Goal: Information Seeking & Learning: Learn about a topic

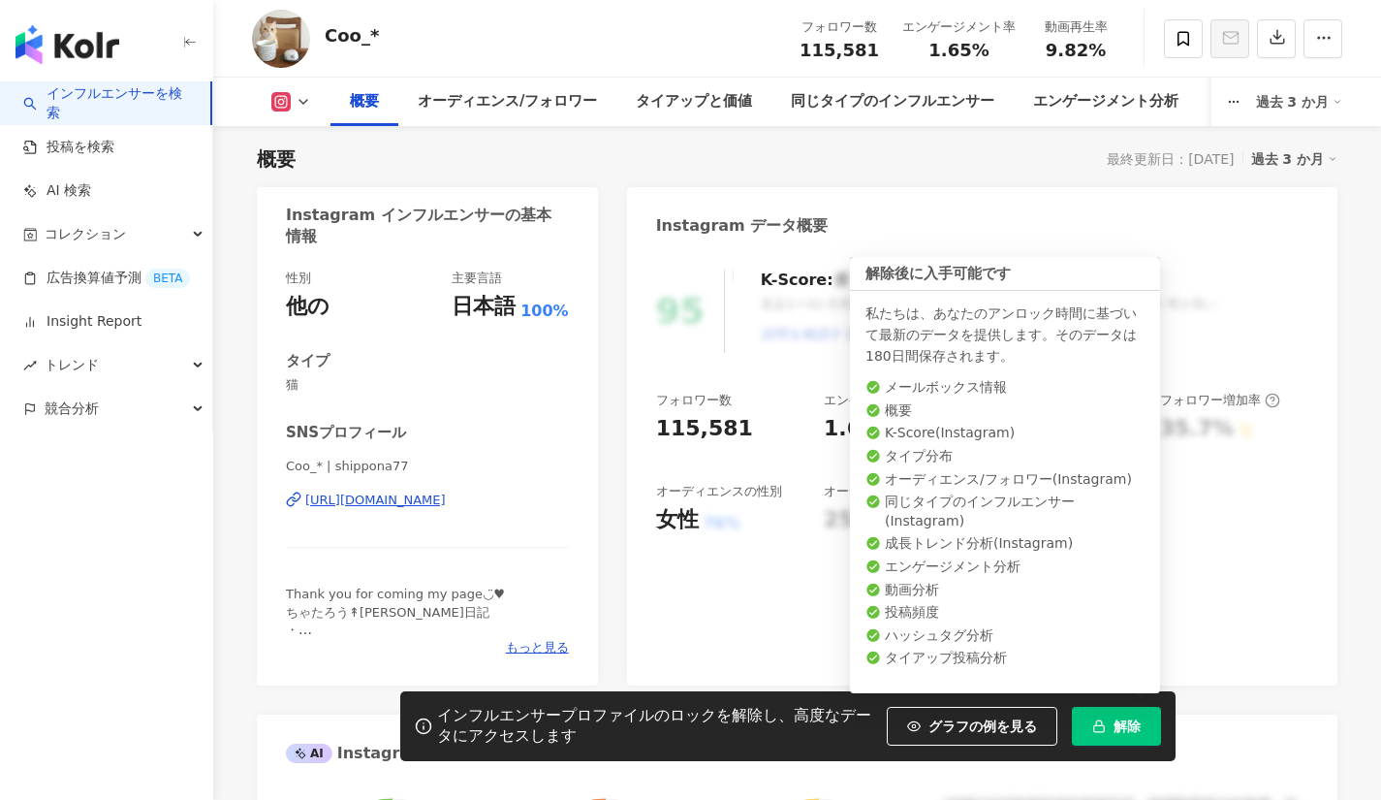
click at [1138, 721] on span "解除" at bounding box center [1127, 726] width 27 height 16
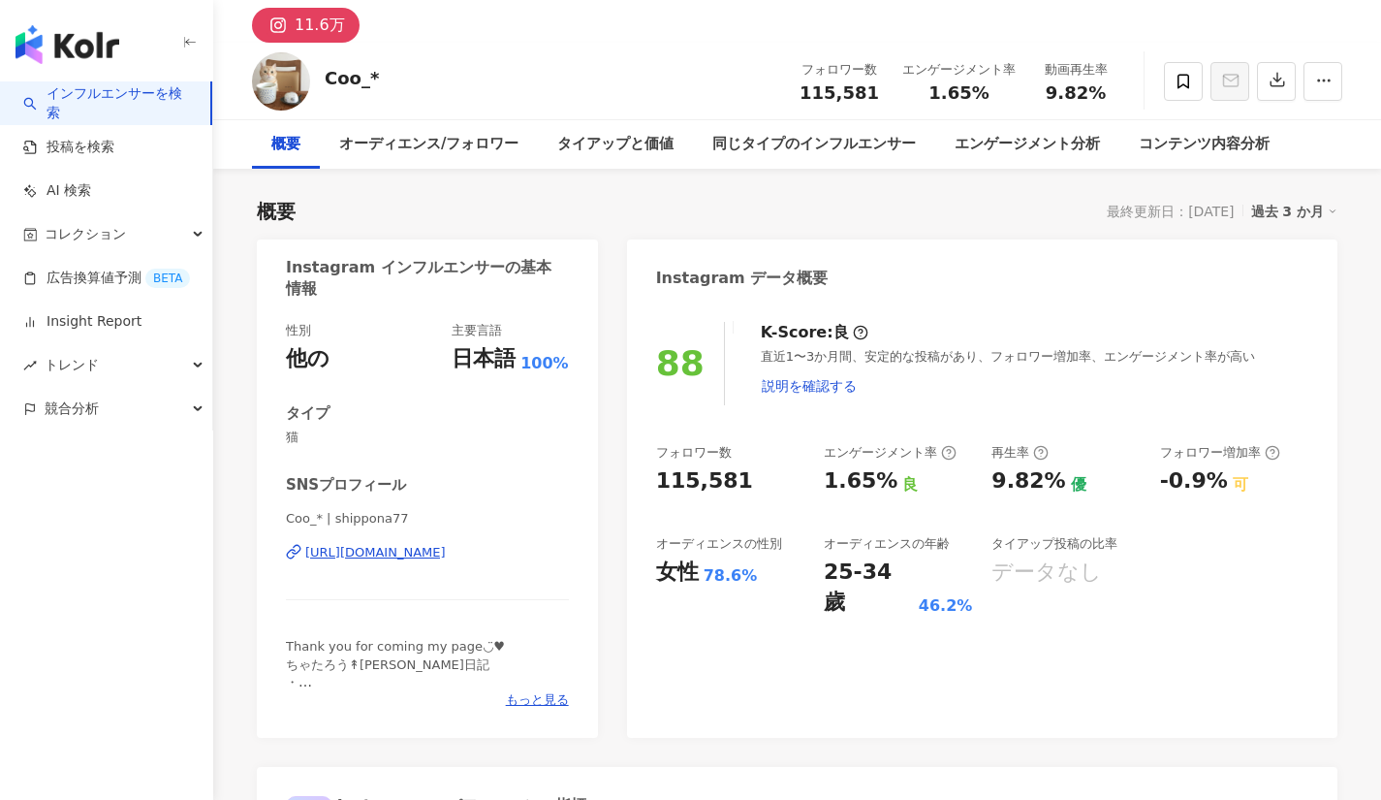
scroll to position [69, 0]
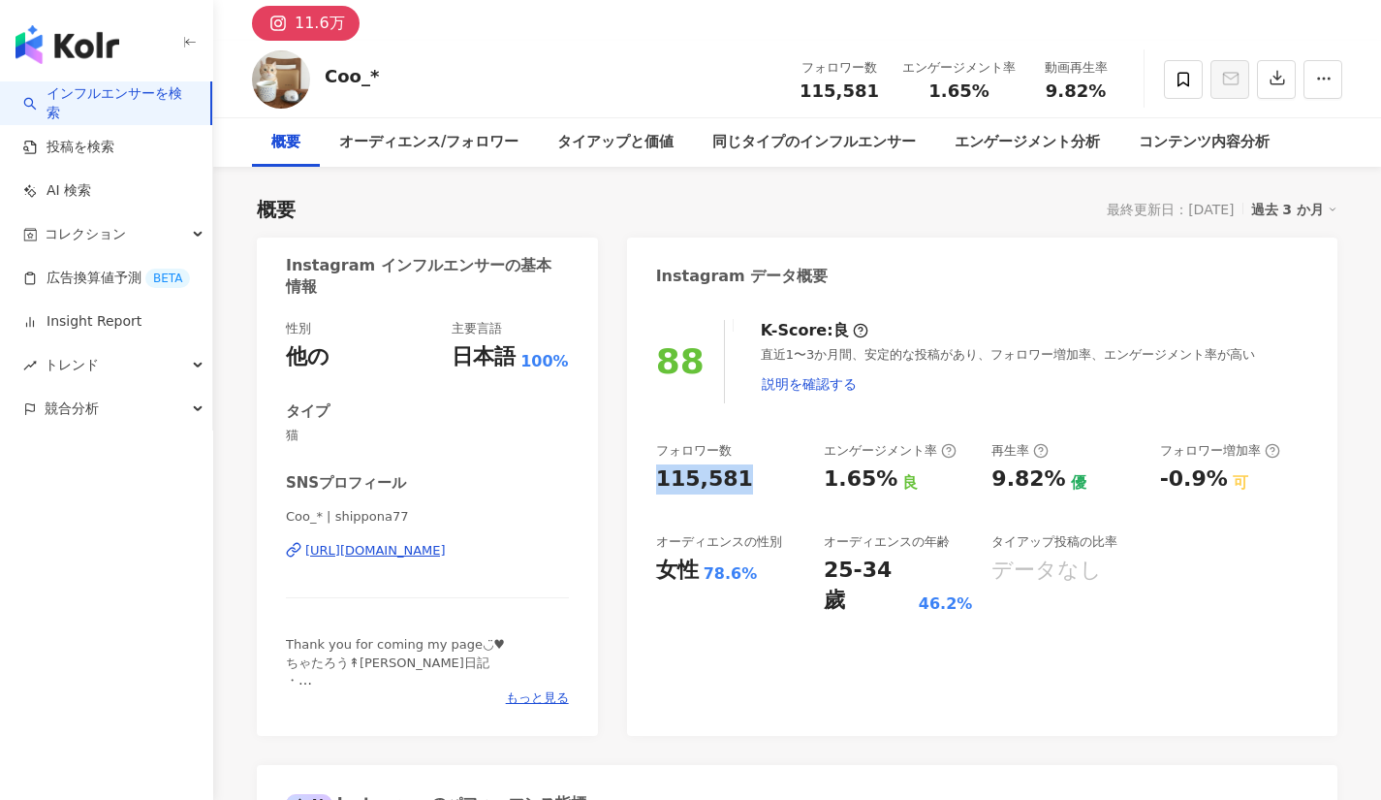
drag, startPoint x: 659, startPoint y: 484, endPoint x: 742, endPoint y: 487, distance: 83.4
click at [742, 487] on div "115,581" at bounding box center [730, 479] width 148 height 30
copy div "115,581"
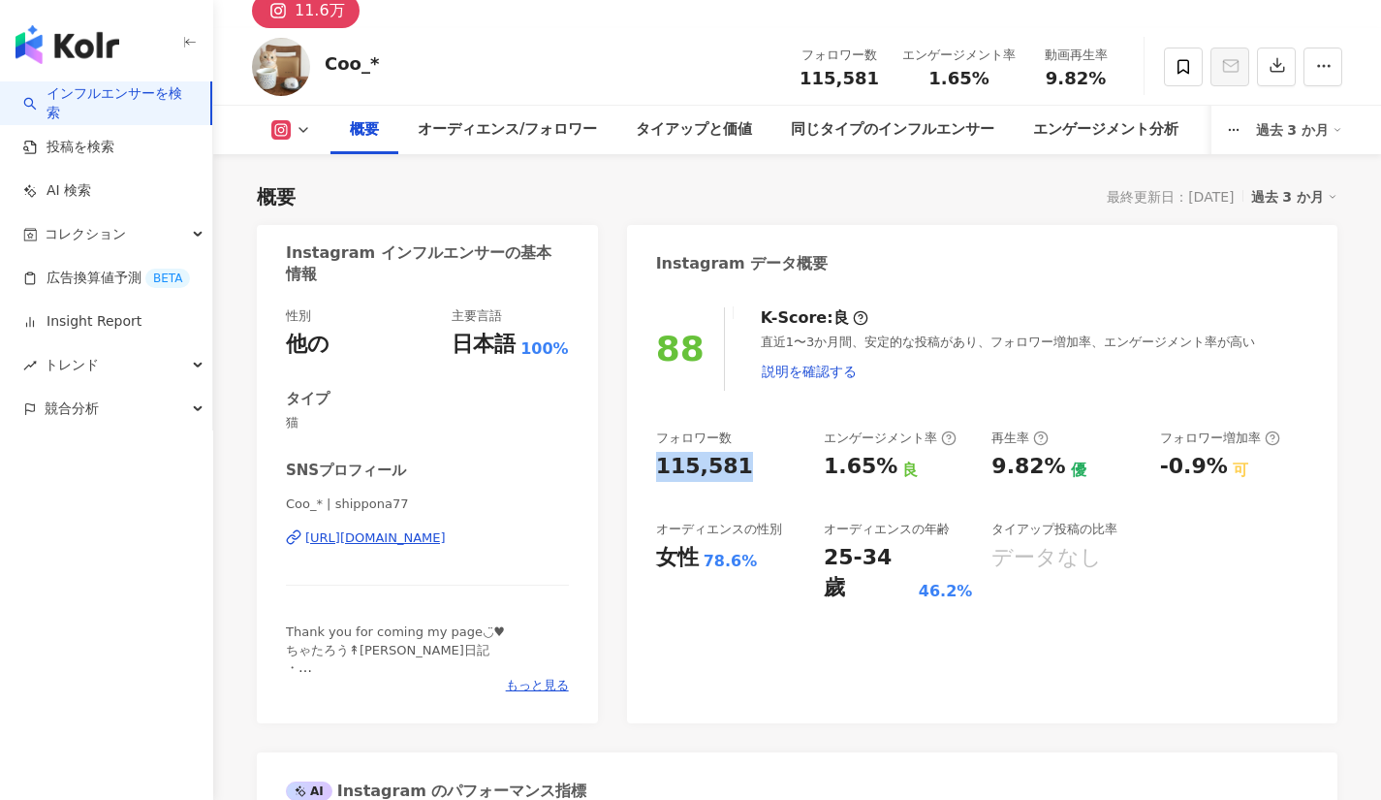
copy div "115,581"
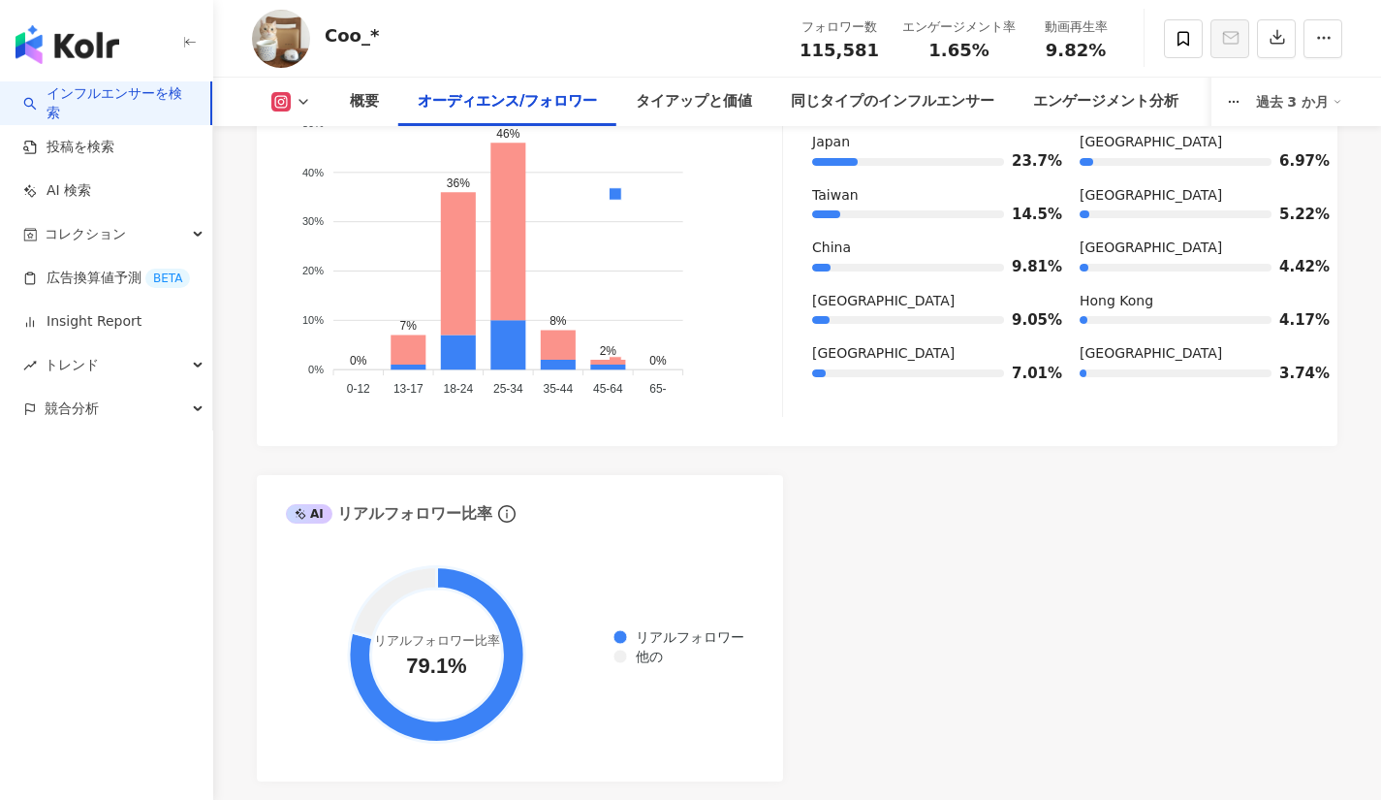
scroll to position [1964, 0]
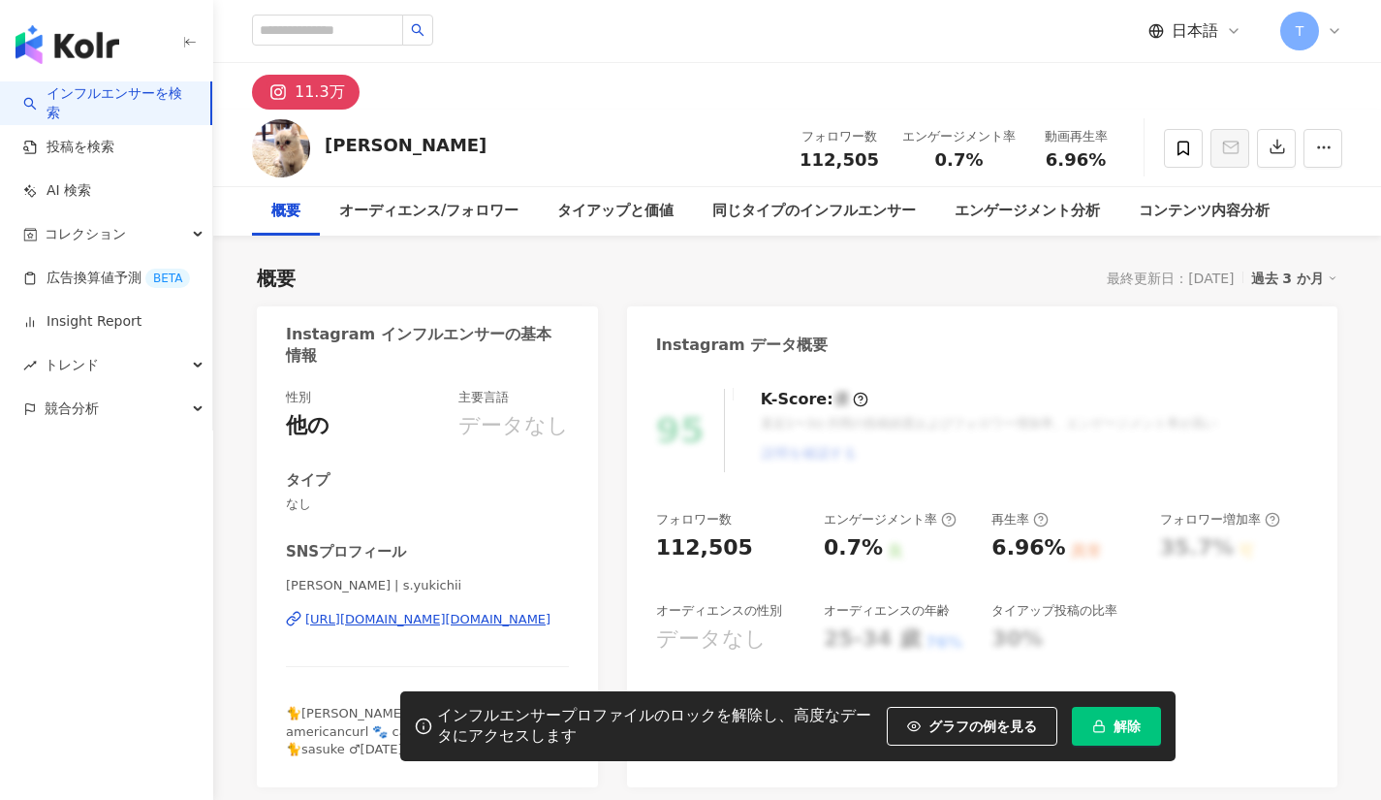
click at [1120, 727] on span "解除" at bounding box center [1127, 726] width 27 height 16
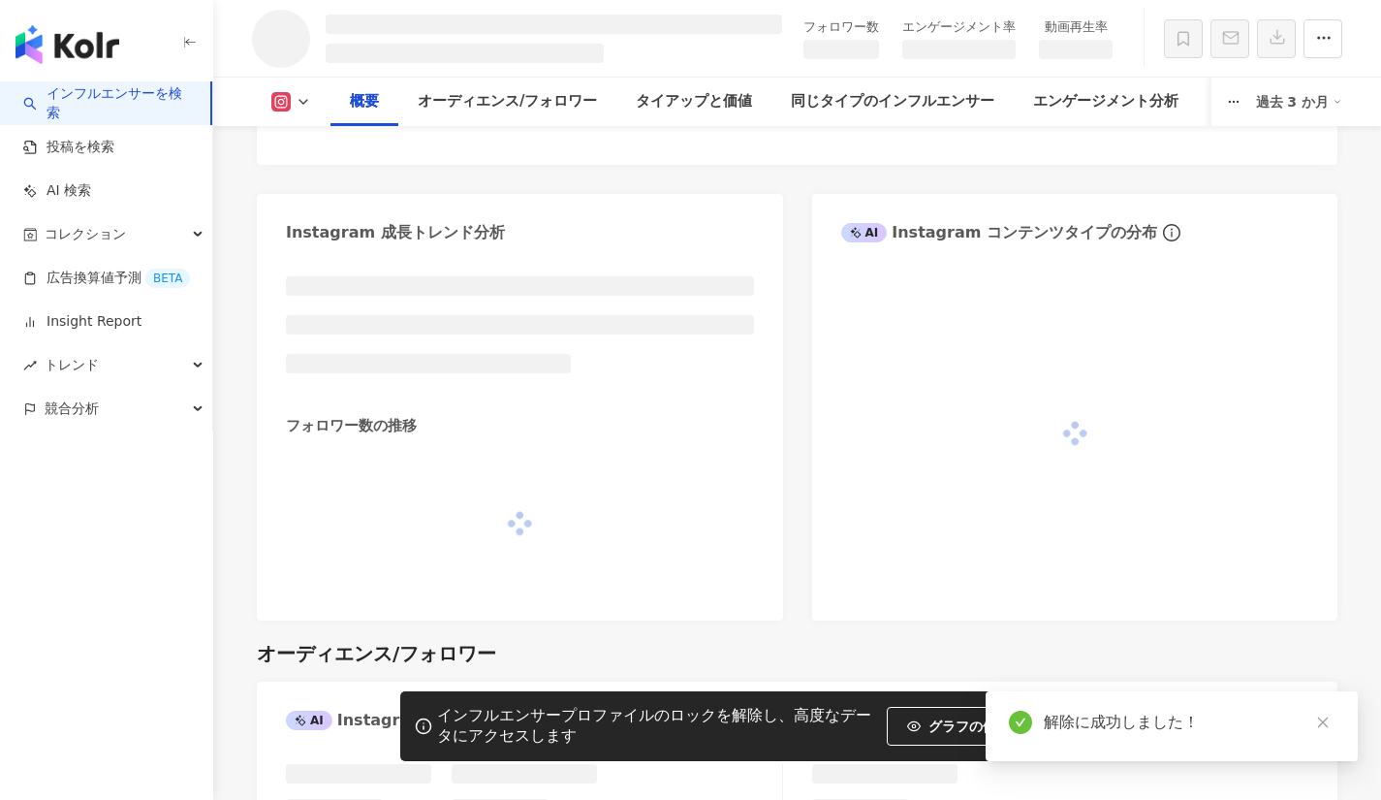
scroll to position [986, 0]
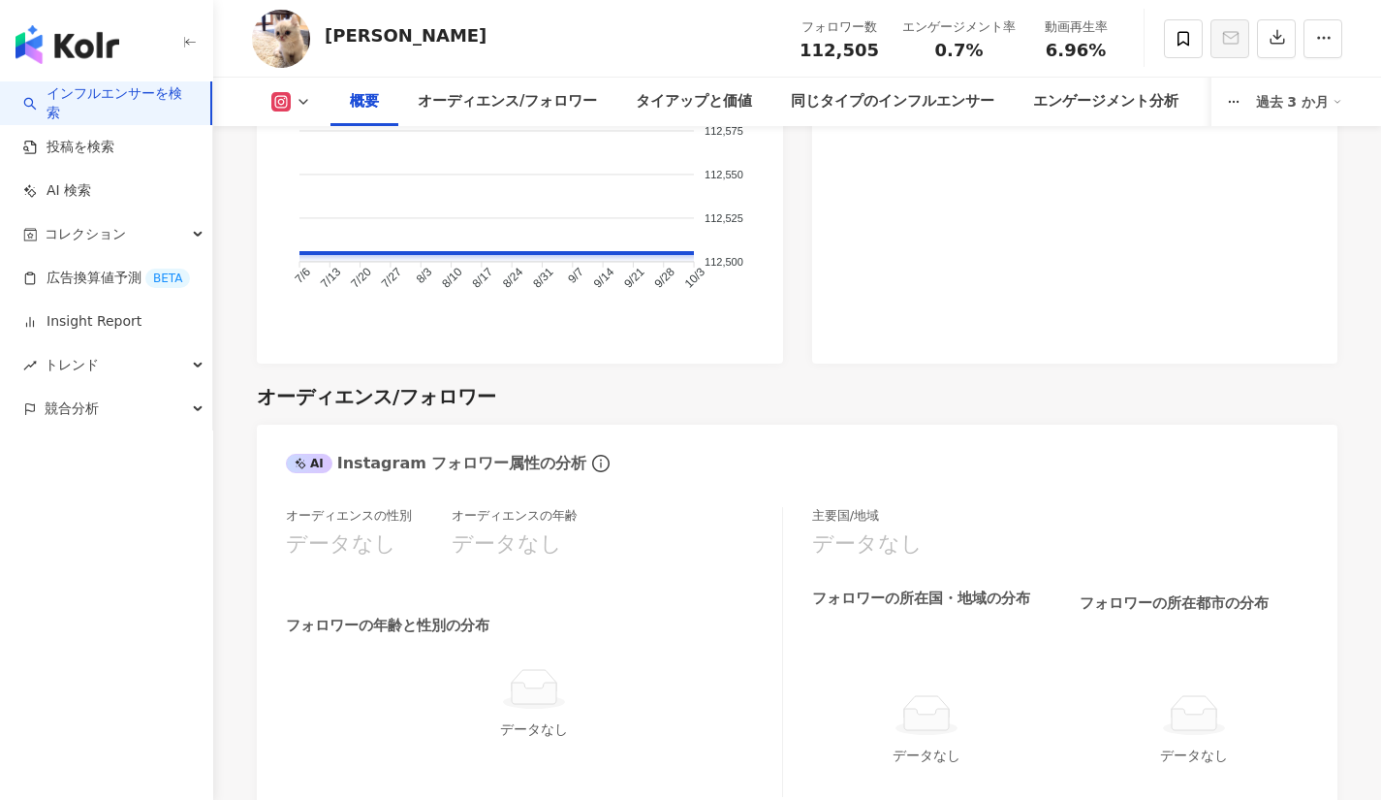
scroll to position [457, 0]
